Goal: Find specific page/section: Find specific page/section

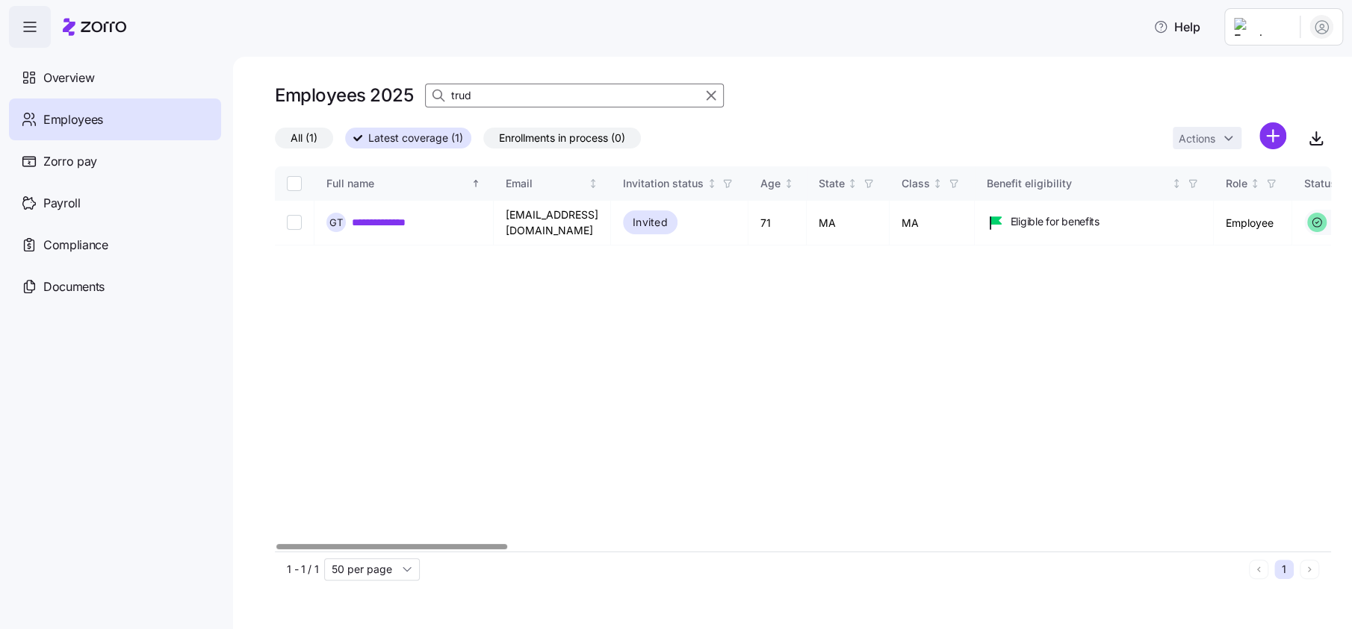
click at [37, 34] on icon "button" at bounding box center [30, 27] width 18 height 18
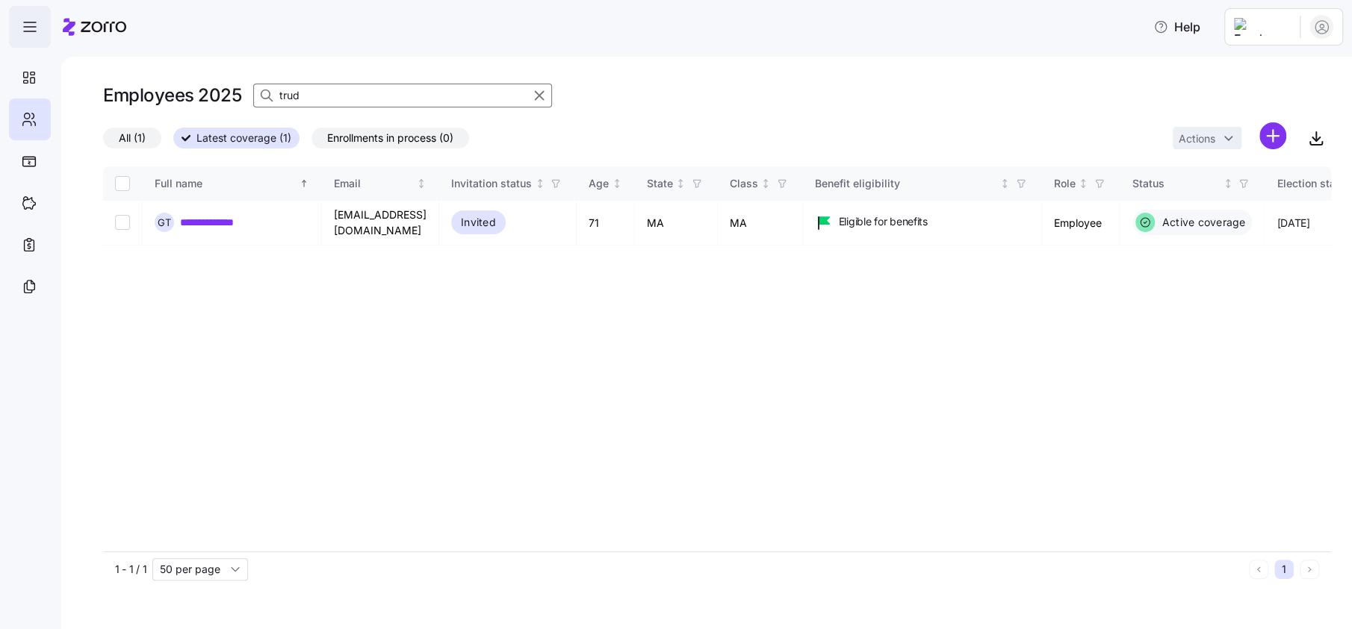
click at [40, 34] on span "button" at bounding box center [30, 27] width 40 height 40
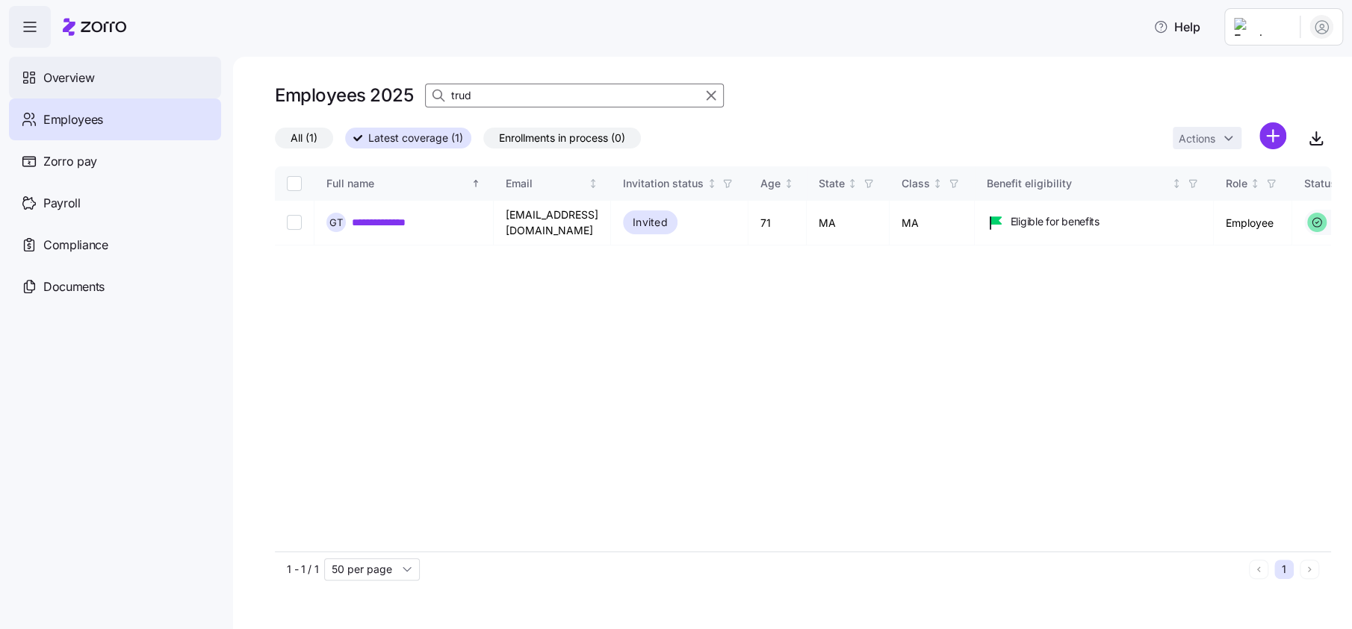
click at [55, 87] on span "Overview" at bounding box center [68, 78] width 51 height 19
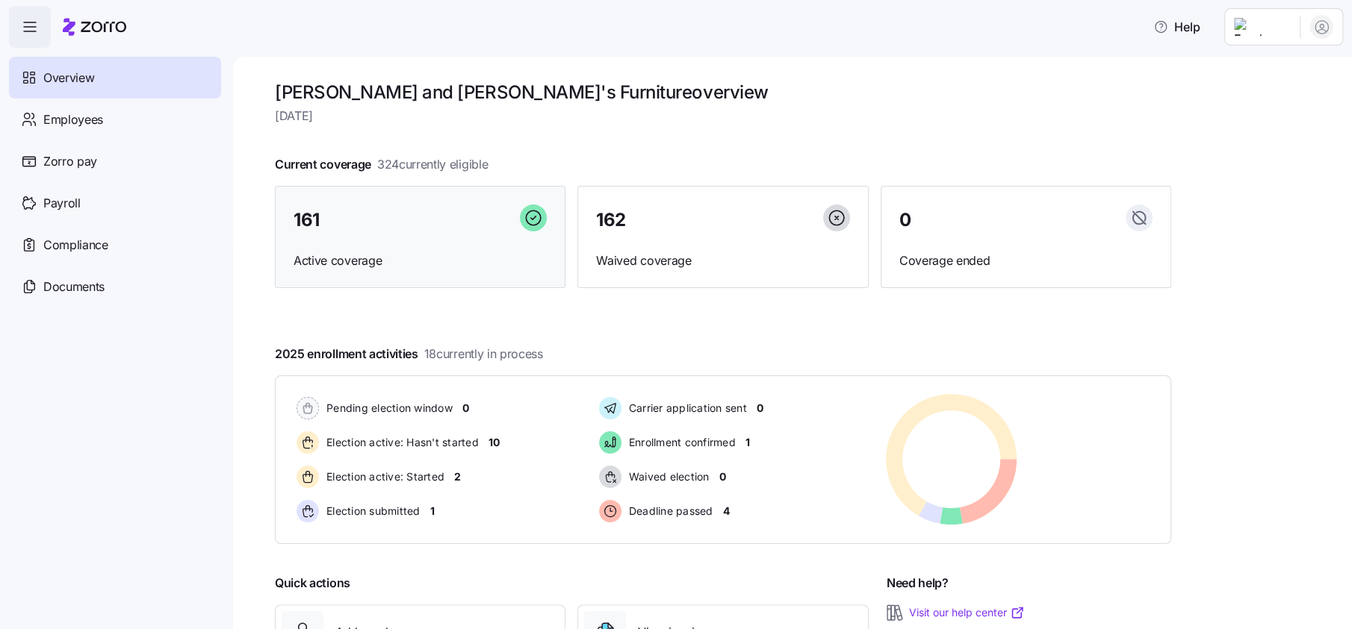
click at [317, 211] on span "161" at bounding box center [306, 220] width 26 height 18
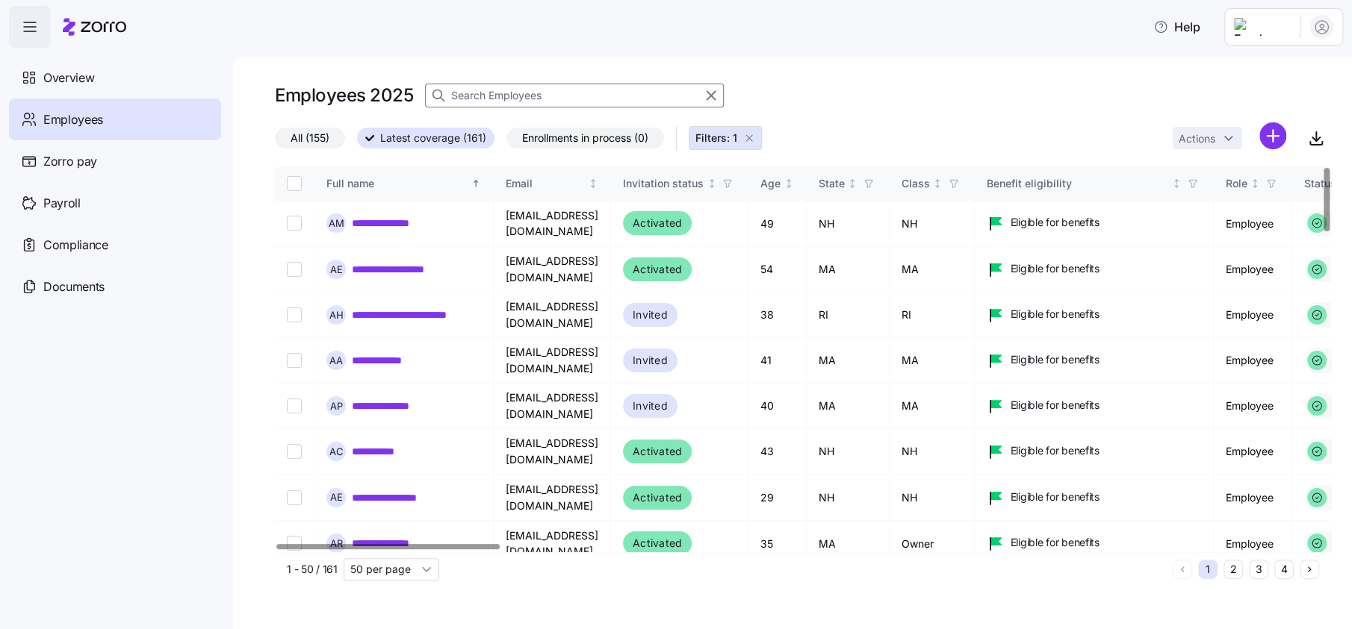
click at [529, 100] on input at bounding box center [574, 96] width 299 height 24
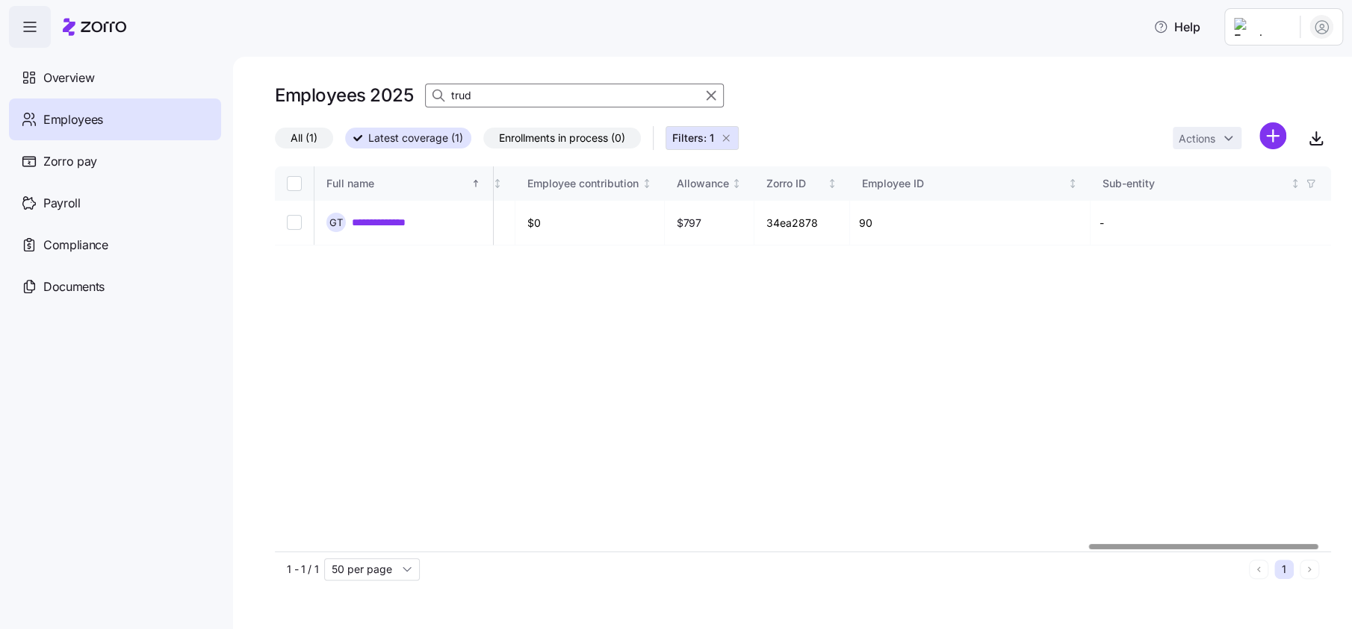
scroll to position [0, 3763]
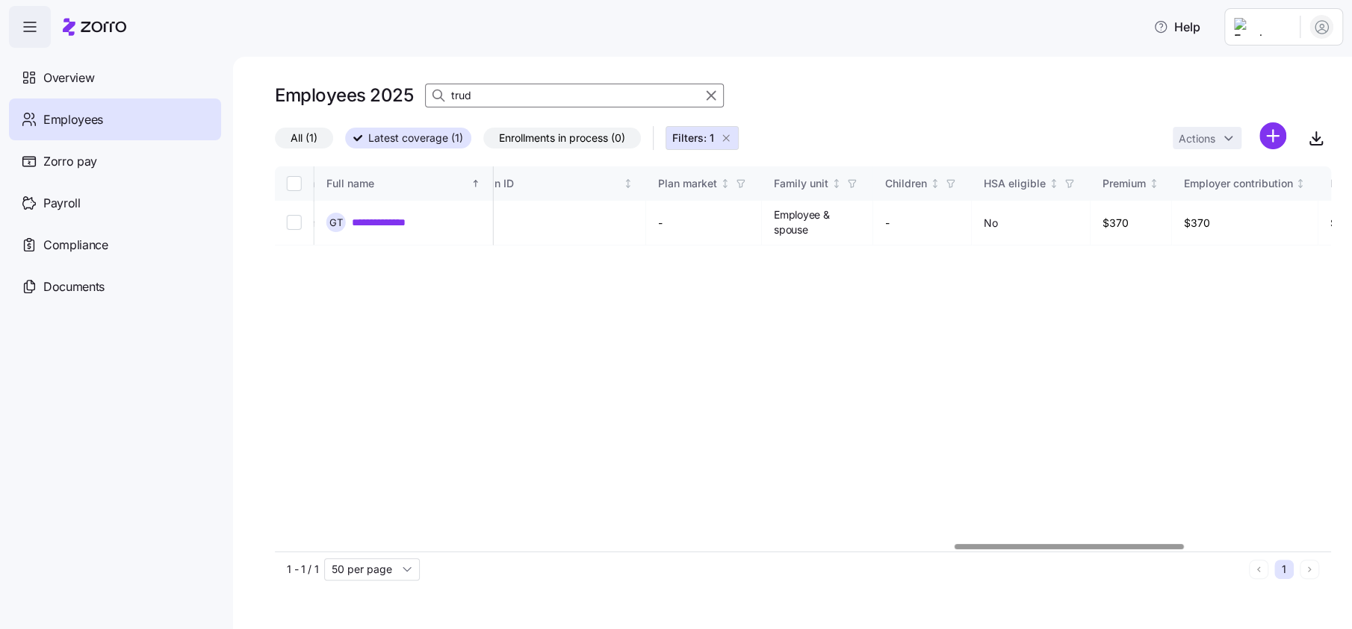
click at [1129, 544] on div at bounding box center [1068, 546] width 228 height 5
type input "trud"
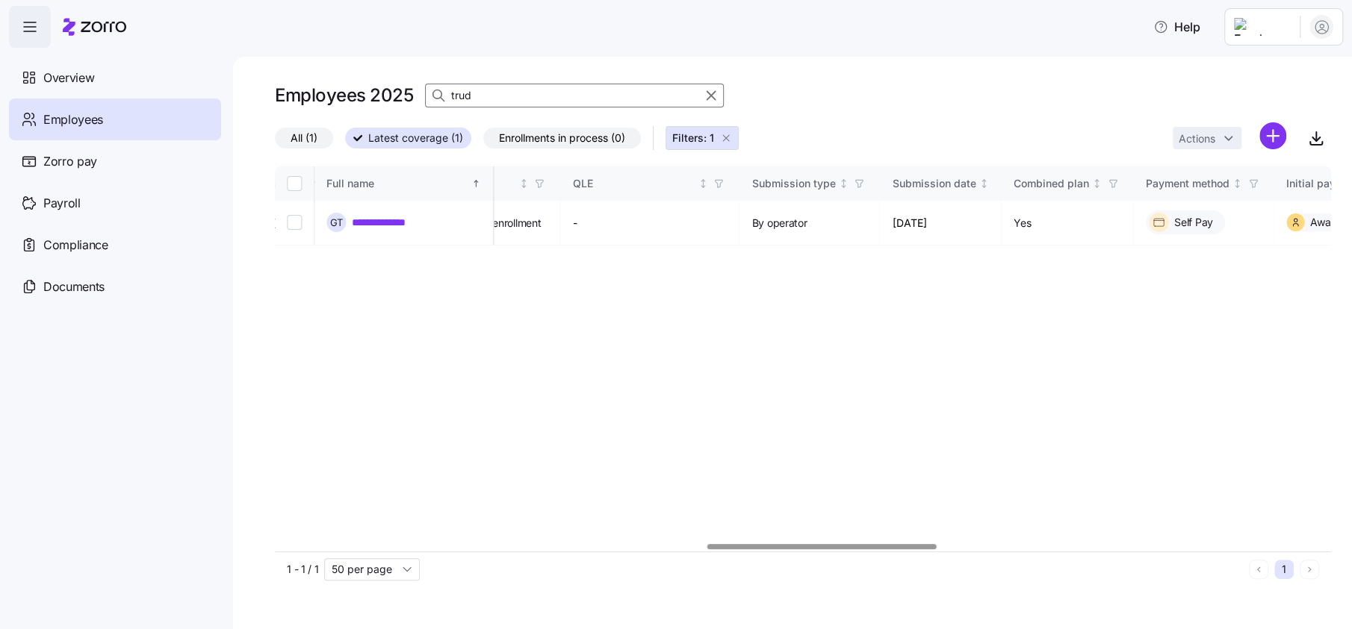
scroll to position [0, 322]
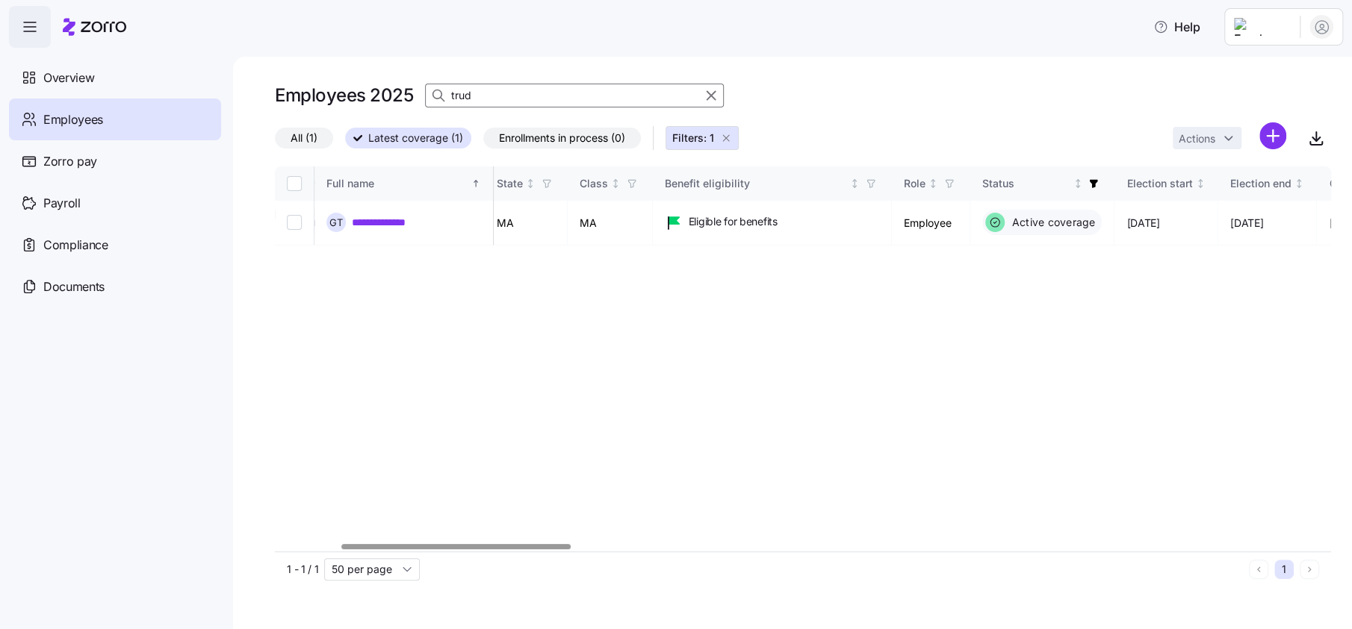
click at [341, 544] on div at bounding box center [455, 546] width 228 height 5
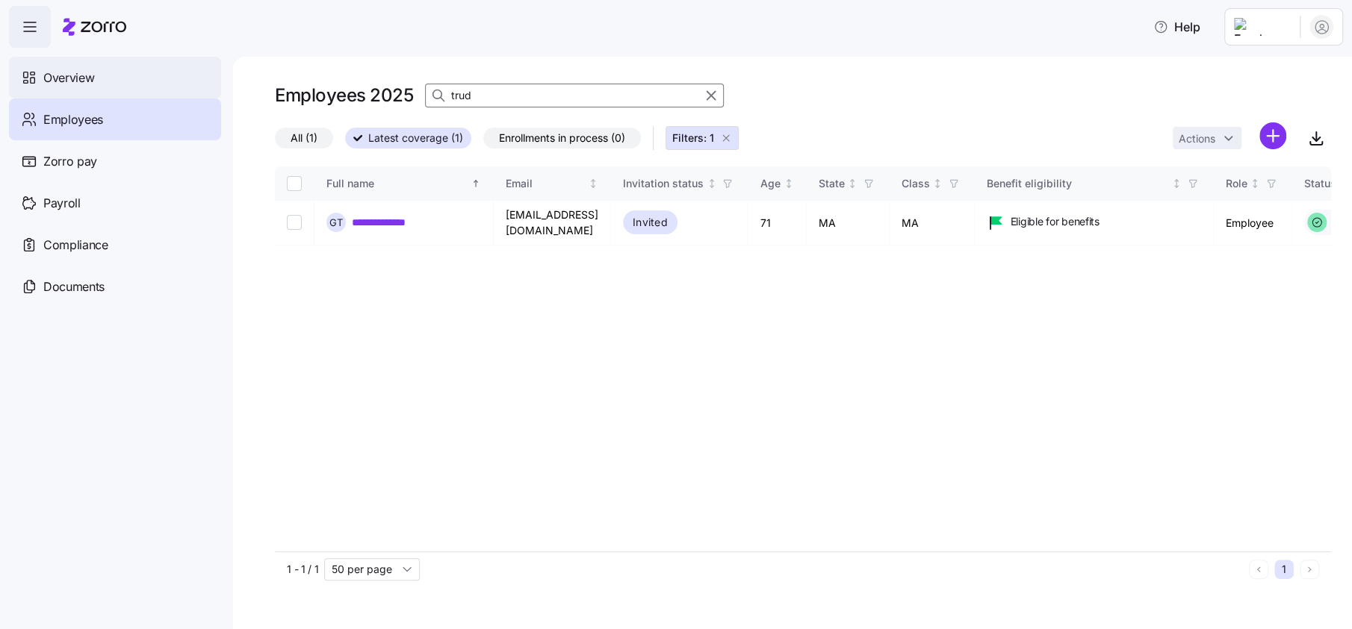
click at [54, 76] on span "Overview" at bounding box center [68, 78] width 51 height 19
